Goal: Transaction & Acquisition: Purchase product/service

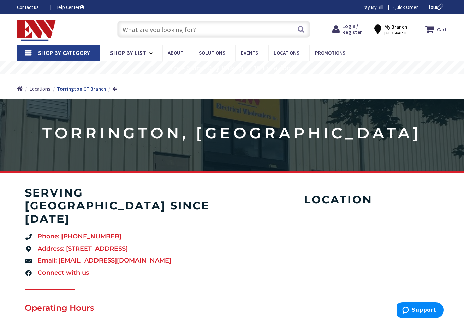
click at [139, 28] on input "text" at bounding box center [213, 29] width 193 height 17
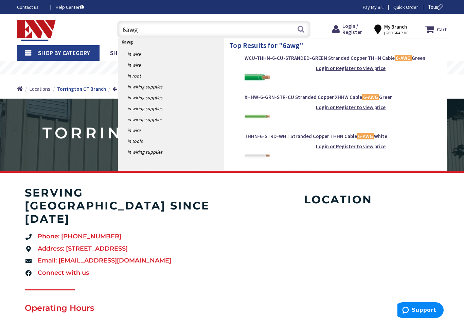
type input "6awg"
click at [403, 32] on span "[GEOGRAPHIC_DATA], [GEOGRAPHIC_DATA]" at bounding box center [398, 32] width 29 height 5
click at [401, 29] on strong "My Branch" at bounding box center [395, 26] width 23 height 6
click at [365, 69] on strong "Login or Register to view price" at bounding box center [351, 68] width 70 height 6
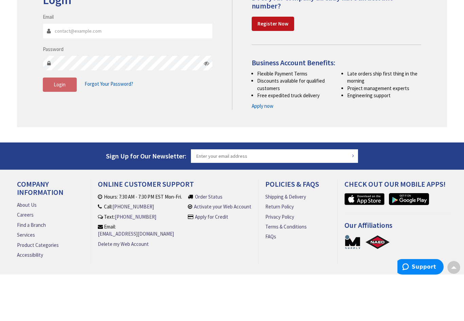
click at [279, 70] on strong "Register Now" at bounding box center [272, 67] width 31 height 6
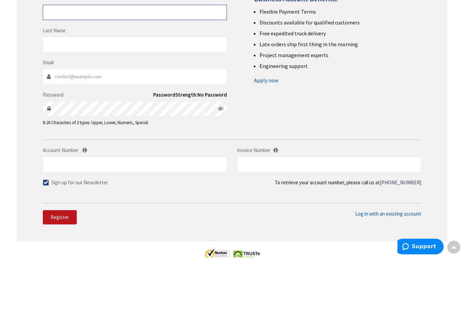
type input "Aaron"
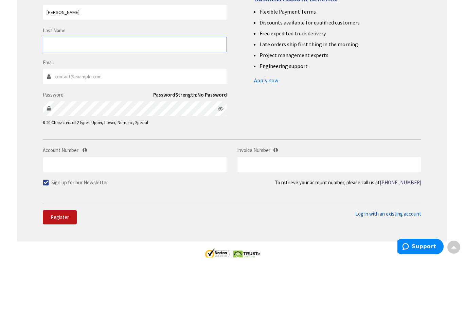
type input "Hilliard"
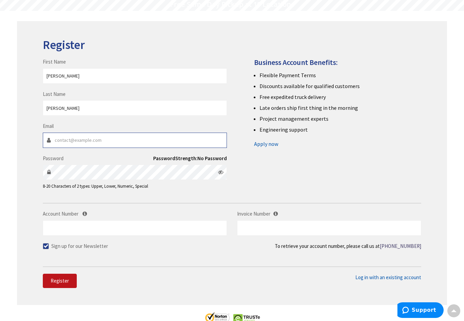
click at [162, 139] on input "Email" at bounding box center [135, 139] width 184 height 15
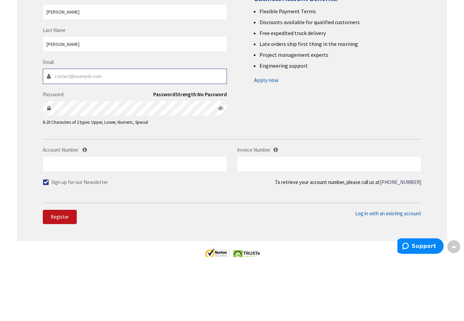
type input "awhilliard@fastmail.com"
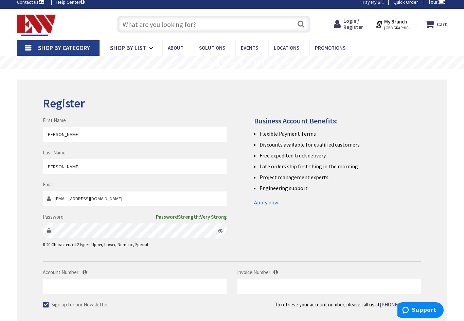
scroll to position [6, 0]
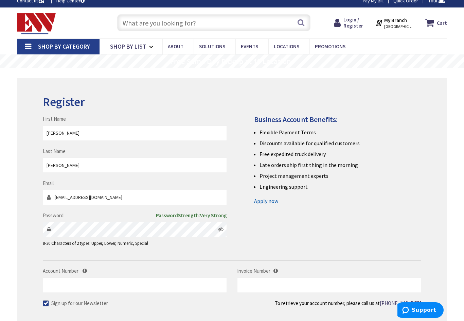
click at [354, 21] on span "Login / Register" at bounding box center [353, 22] width 20 height 13
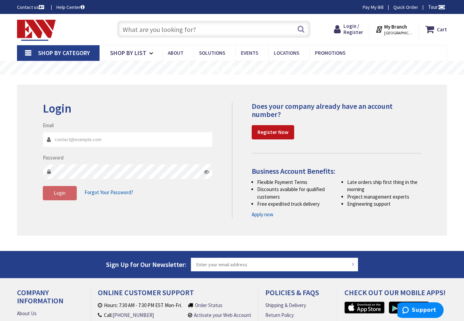
click at [23, 163] on div "Login Invalid login or password Email Password Login Forgot Your Password?" at bounding box center [232, 160] width 430 height 150
click at [226, 31] on input "text" at bounding box center [213, 29] width 193 height 17
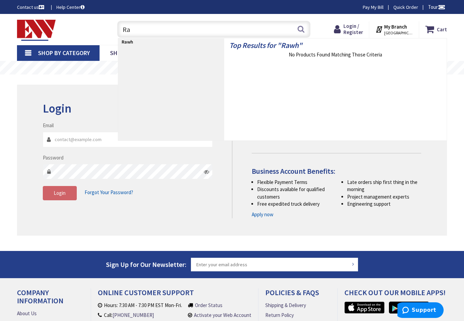
type input "R"
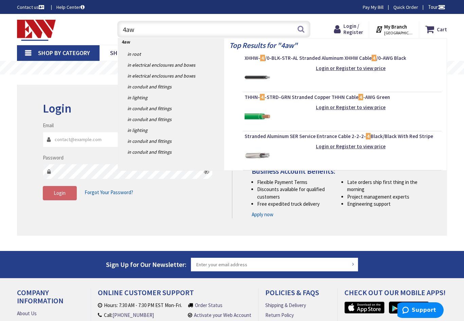
type input "4awg"
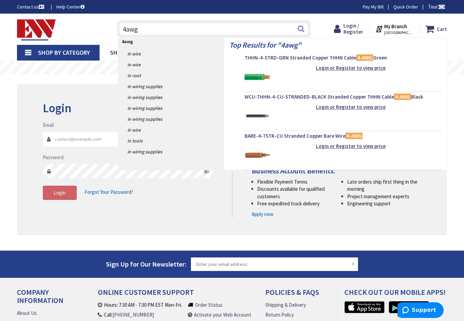
scroll to position [1, 0]
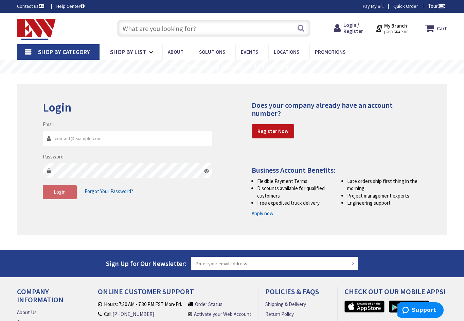
click at [267, 214] on link "Apply now" at bounding box center [263, 213] width 22 height 7
click at [283, 131] on strong "Register Now" at bounding box center [272, 131] width 31 height 6
